Goal: Task Accomplishment & Management: Use online tool/utility

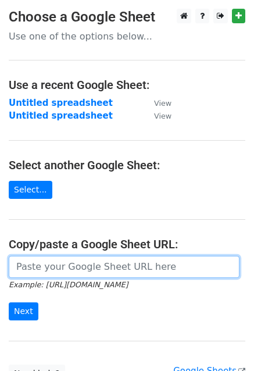
click at [79, 259] on input "url" at bounding box center [124, 267] width 231 height 22
paste input "https://docs.google.com/spreadsheets/d/1DNAySoF5MbMK2XPIiUsaCqqoUJHToEw3VZWFExg…"
type input "https://docs.google.com/spreadsheets/d/1DNAySoF5MbMK2XPIiUsaCqqoUJHToEw3VZWFExg…"
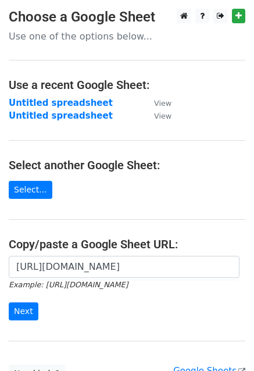
click at [77, 318] on form "https://docs.google.com/spreadsheets/d/1DNAySoF5MbMK2XPIiUsaCqqoUJHToEw3VZWFExg…" at bounding box center [127, 288] width 237 height 65
click at [31, 309] on input "Next" at bounding box center [24, 311] width 30 height 18
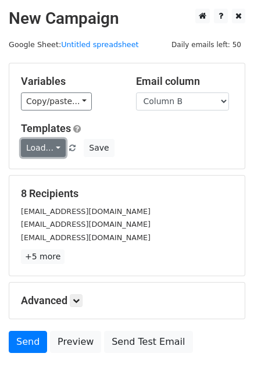
click at [26, 147] on link "Load..." at bounding box center [43, 148] width 45 height 18
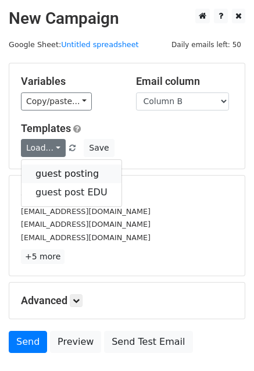
click at [44, 169] on link "guest posting" at bounding box center [72, 174] width 100 height 19
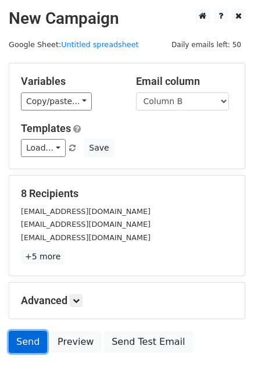
click at [28, 347] on link "Send" at bounding box center [28, 342] width 38 height 22
